Goal: Information Seeking & Learning: Learn about a topic

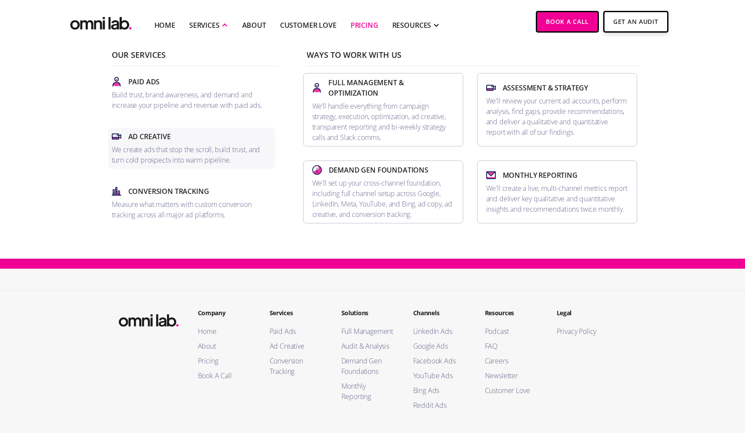
click at [187, 157] on p "We create ads that stop the scroll, build trust, and turn cold prospects into w…" at bounding box center [192, 154] width 160 height 21
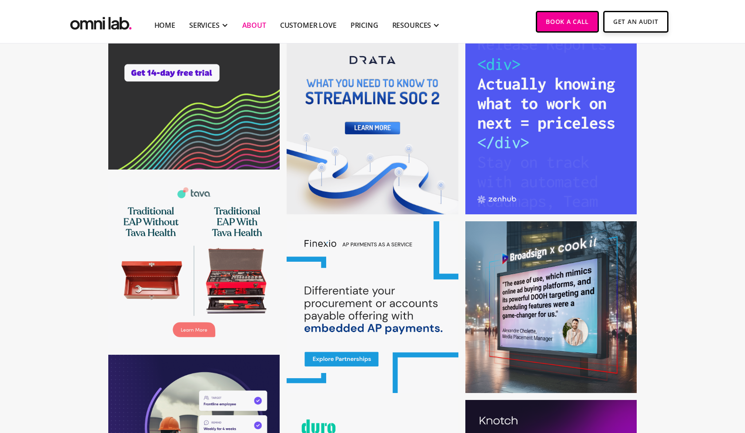
click at [253, 27] on link "About" at bounding box center [254, 25] width 24 height 10
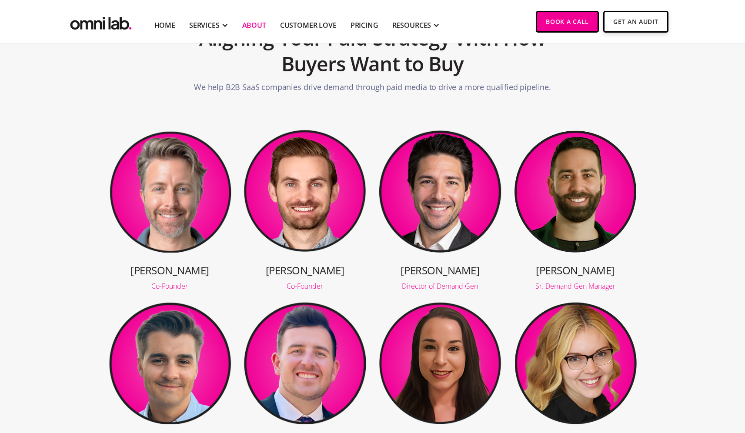
scroll to position [74, 0]
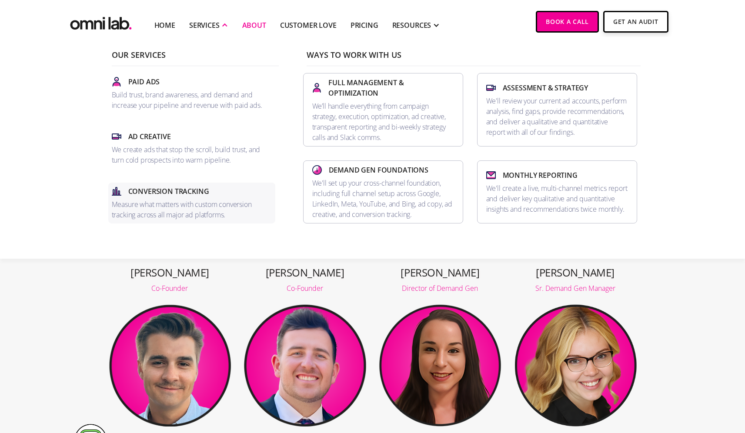
click at [188, 210] on p "Measure what matters with custom conversion tracking across all major ad platfo…" at bounding box center [192, 209] width 160 height 21
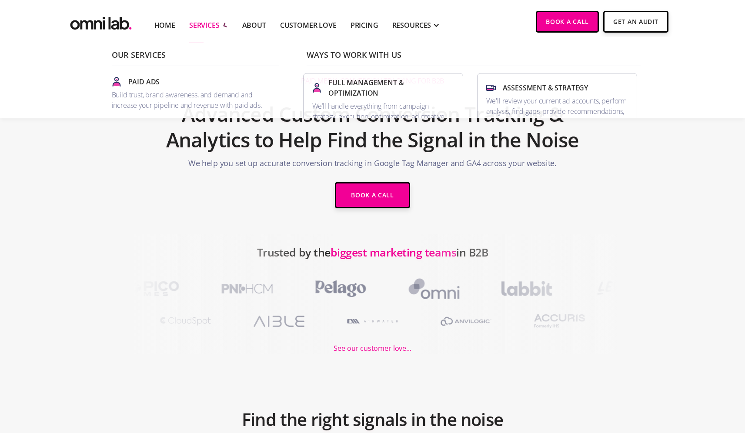
click at [205, 24] on div "SERVICES" at bounding box center [204, 25] width 30 height 10
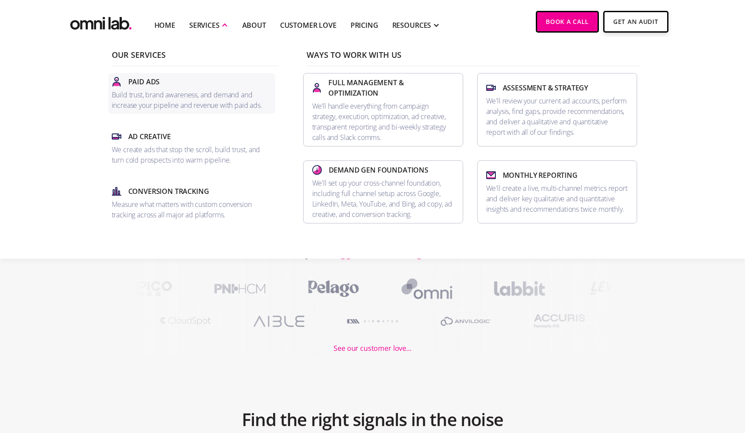
click at [195, 101] on p "Build trust, brand awareness, and demand and increase your pipeline and revenue…" at bounding box center [192, 100] width 160 height 21
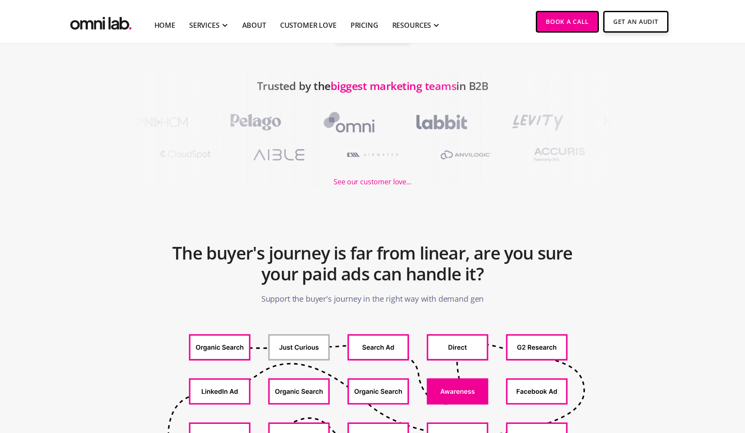
scroll to position [167, 0]
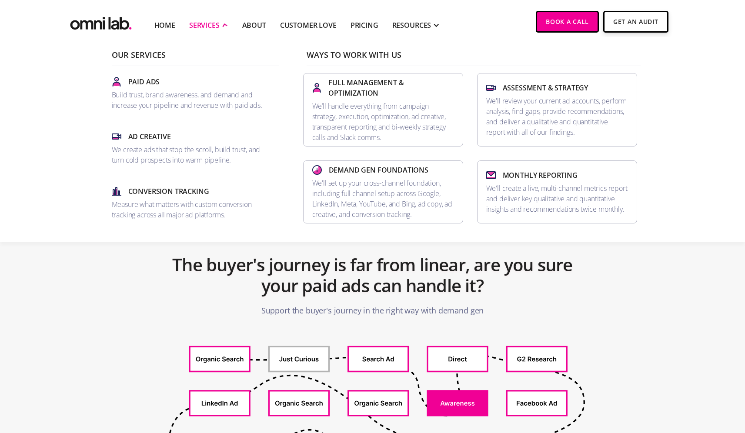
click at [218, 24] on div "SERVICES" at bounding box center [204, 25] width 30 height 10
click at [177, 152] on p "We create ads that stop the scroll, build trust, and turn cold prospects into w…" at bounding box center [192, 154] width 160 height 21
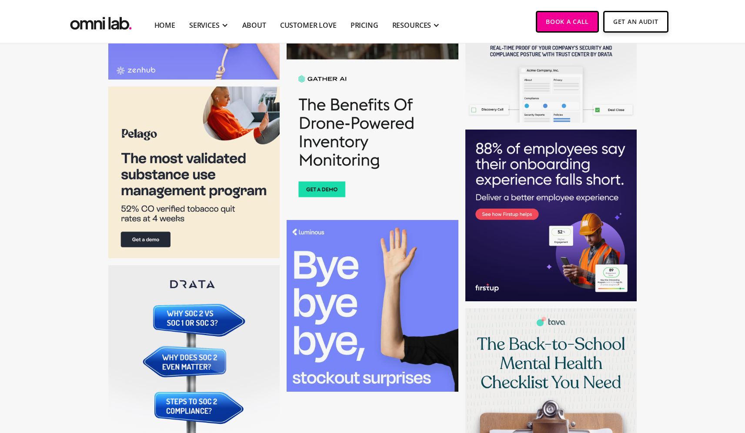
scroll to position [2917, 0]
